Goal: Transaction & Acquisition: Obtain resource

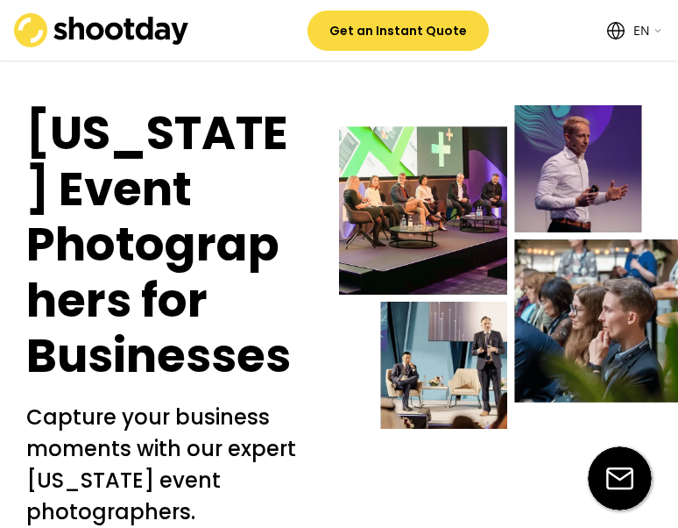
select select ""en""
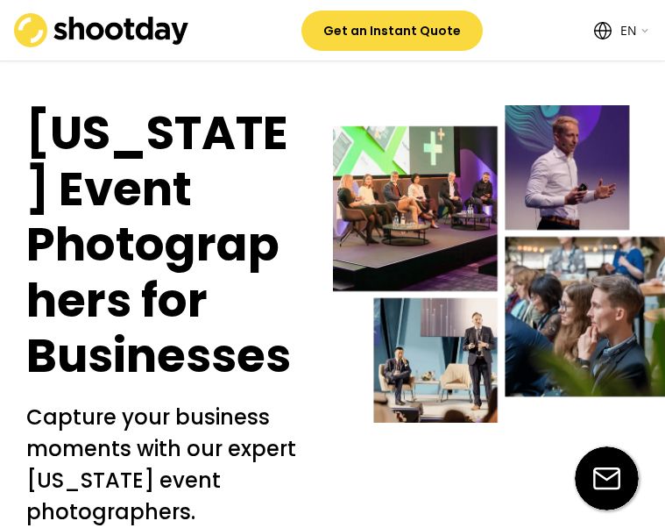
scroll to position [263, 0]
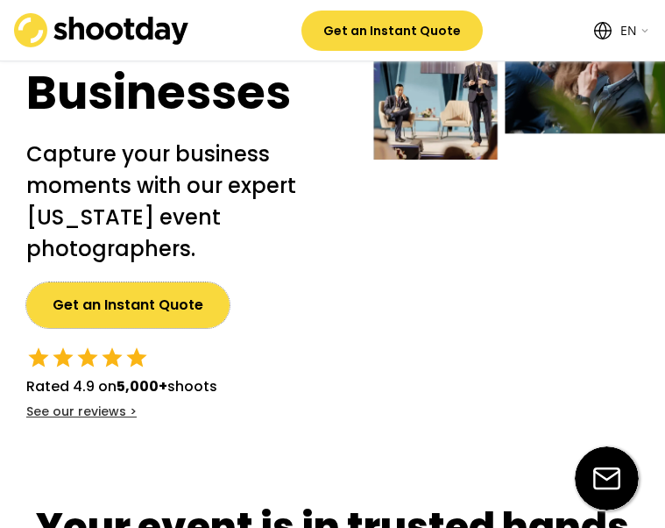
click at [147, 307] on button "Get an Instant Quote" at bounding box center [127, 305] width 203 height 46
